Goal: Navigation & Orientation: Find specific page/section

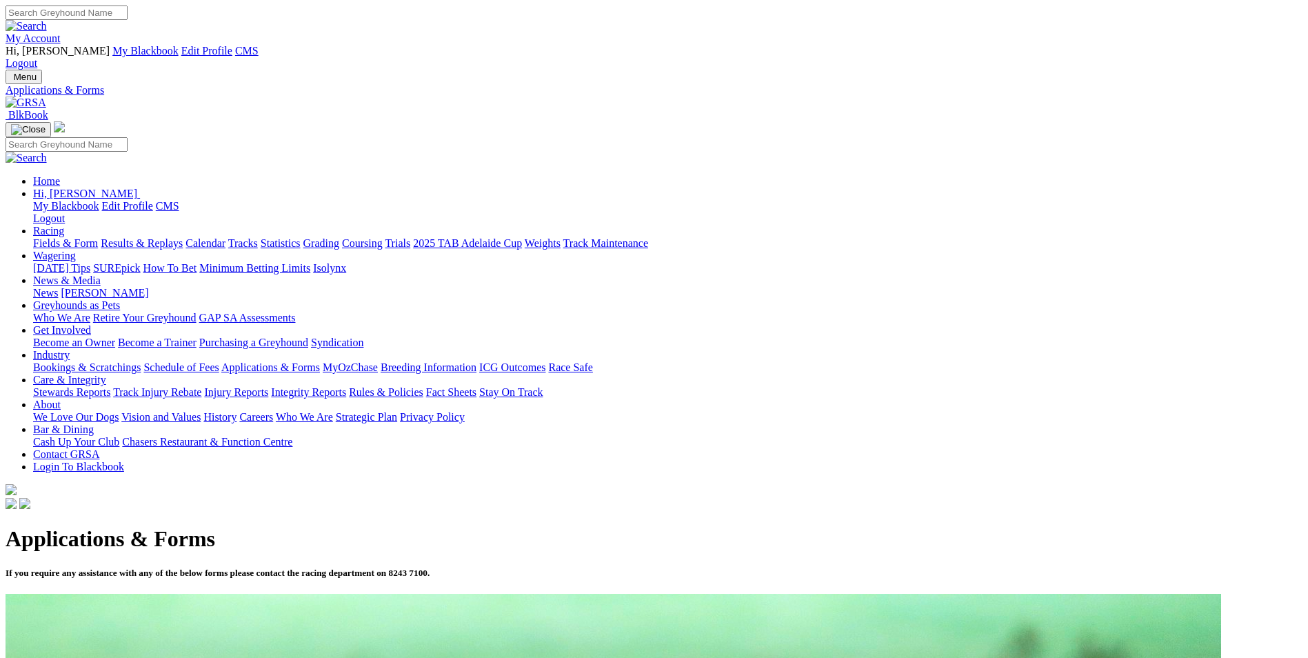
click at [46, 97] on img at bounding box center [26, 103] width 41 height 12
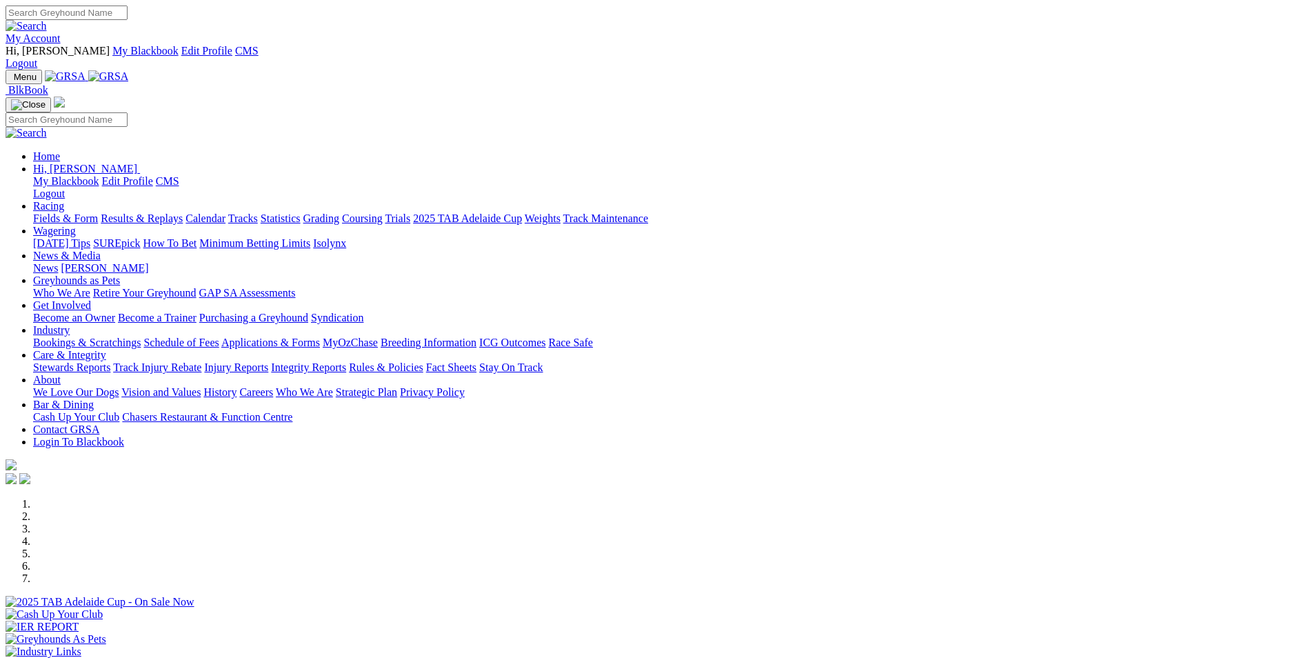
scroll to position [276, 0]
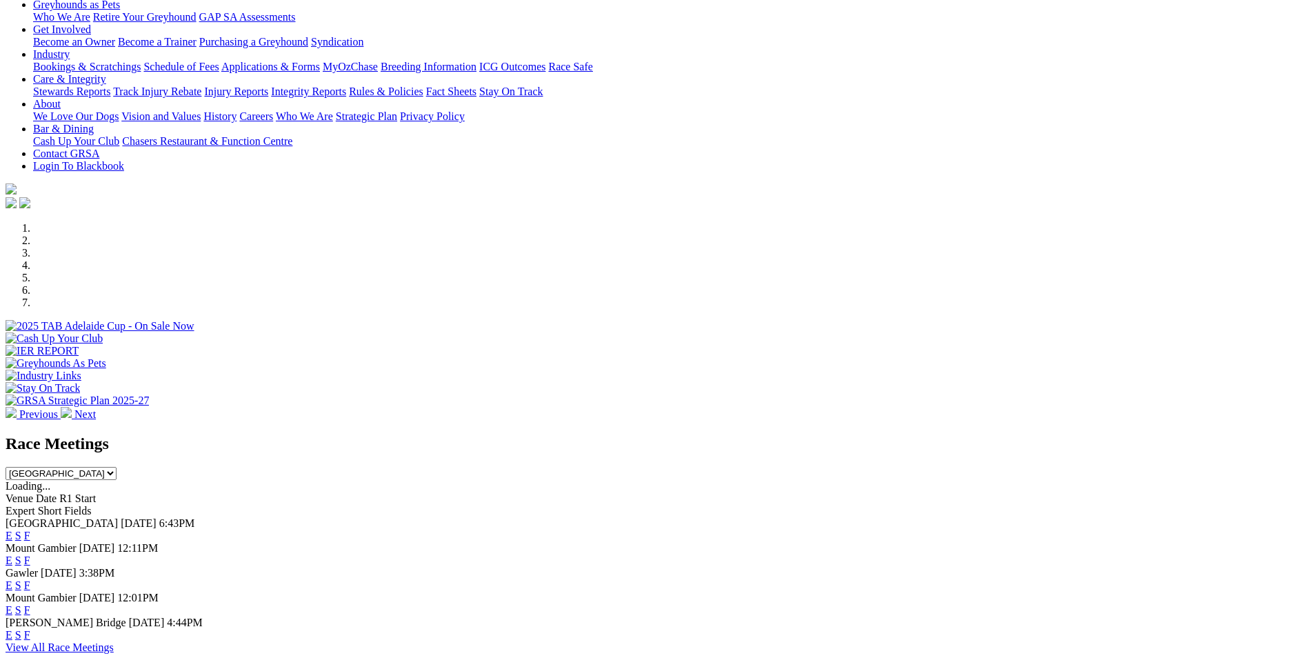
click at [12, 530] on link "E" at bounding box center [9, 536] width 7 height 12
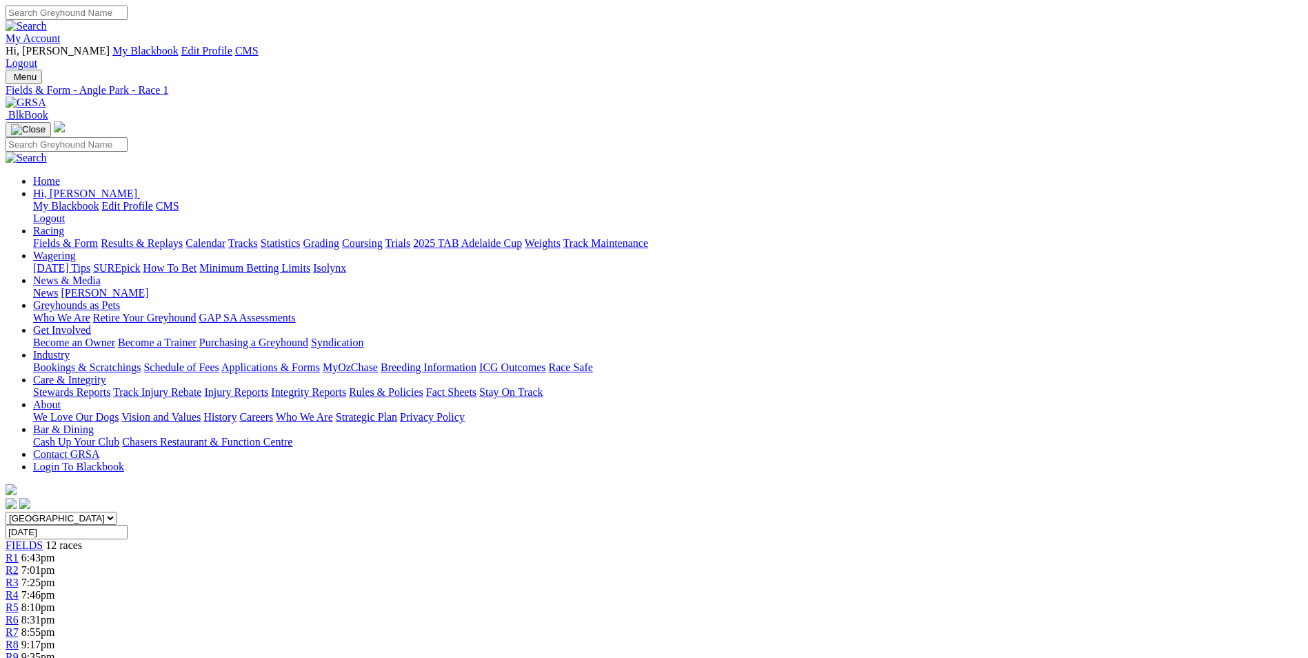
click at [61, 32] on link "My Account" at bounding box center [33, 38] width 55 height 12
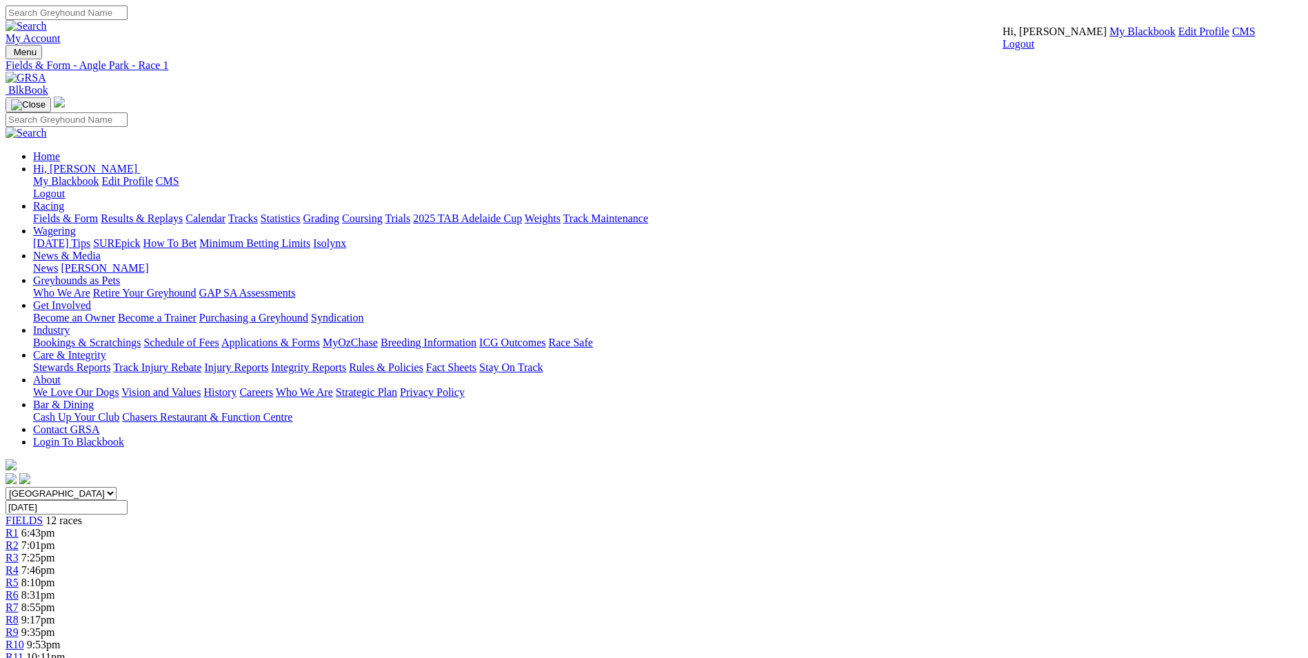
click at [1232, 37] on link "CMS" at bounding box center [1243, 32] width 23 height 12
